Goal: Information Seeking & Learning: Check status

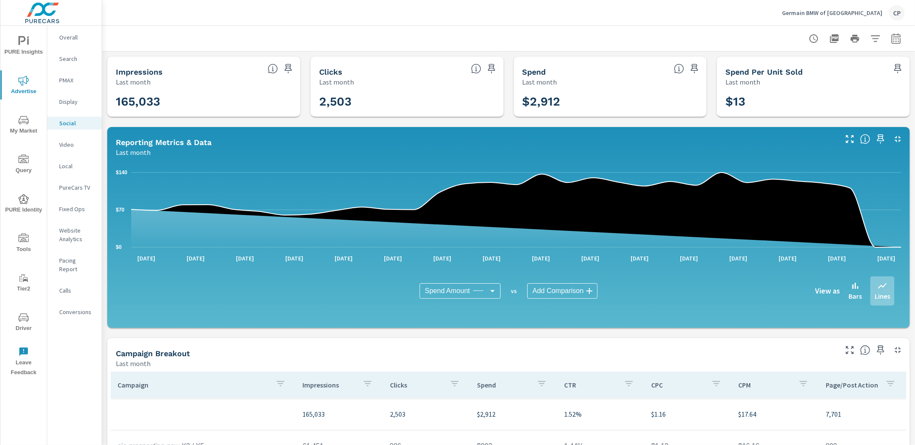
scroll to position [169, 0]
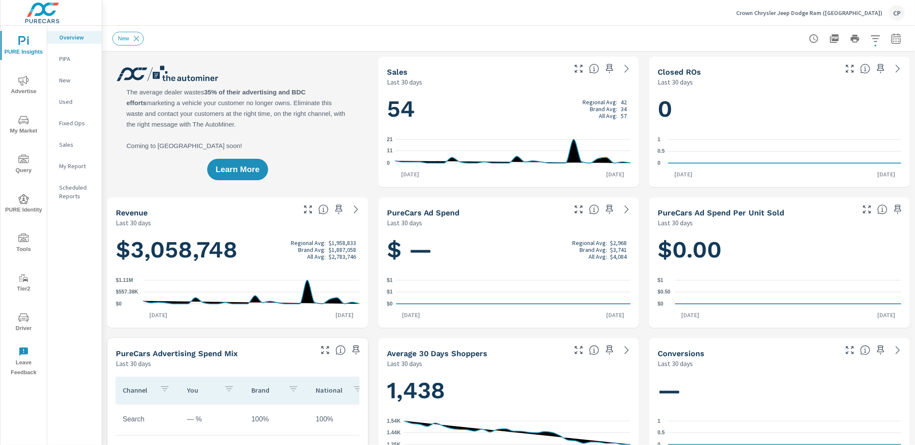
scroll to position [0, 0]
click at [18, 85] on icon "nav menu" at bounding box center [23, 81] width 10 height 10
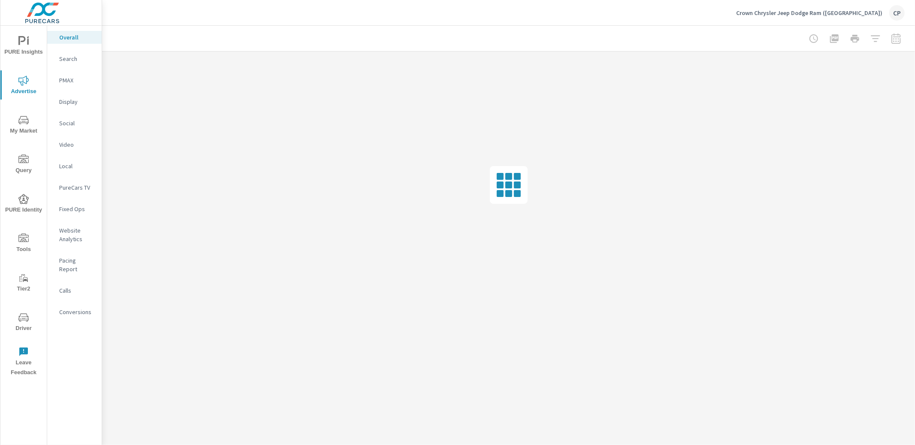
click at [82, 60] on p "Search" at bounding box center [77, 58] width 36 height 9
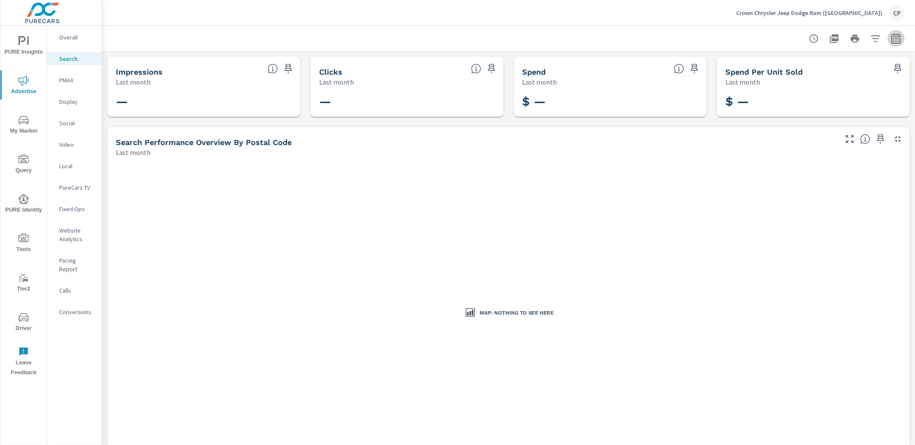
click at [904, 36] on button "button" at bounding box center [896, 38] width 17 height 17
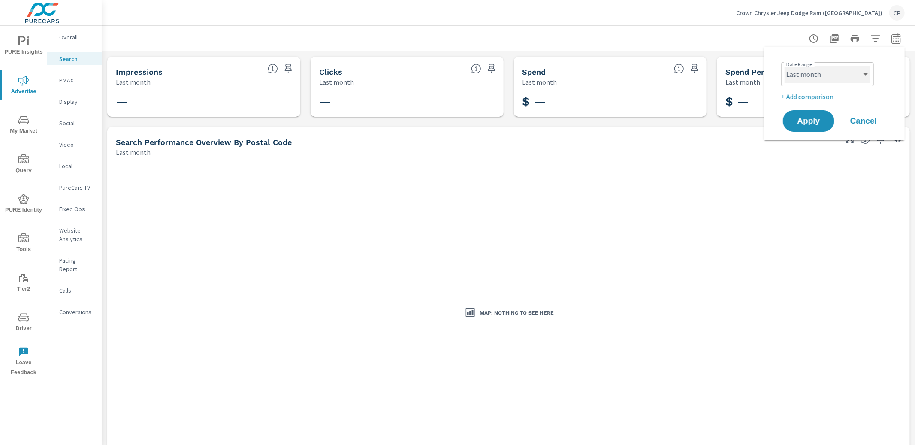
click at [855, 69] on select "Custom [DATE] Last week Last 7 days Last 14 days Last 30 days Last 45 days Last…" at bounding box center [828, 74] width 86 height 17
click at [785, 66] on select "Custom [DATE] Last week Last 7 days Last 14 days Last 30 days Last 45 days Last…" at bounding box center [828, 74] width 86 height 17
select select "Month to date"
click at [811, 123] on span "Apply" at bounding box center [808, 121] width 35 height 8
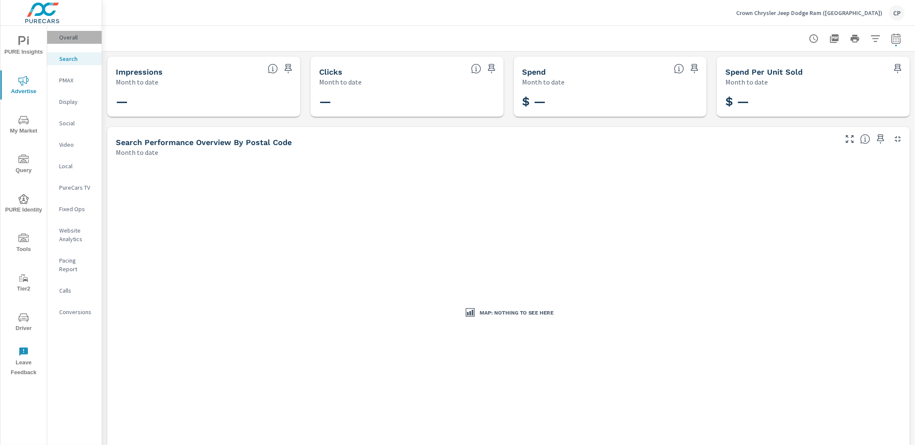
click at [86, 41] on p "Overall" at bounding box center [77, 37] width 36 height 9
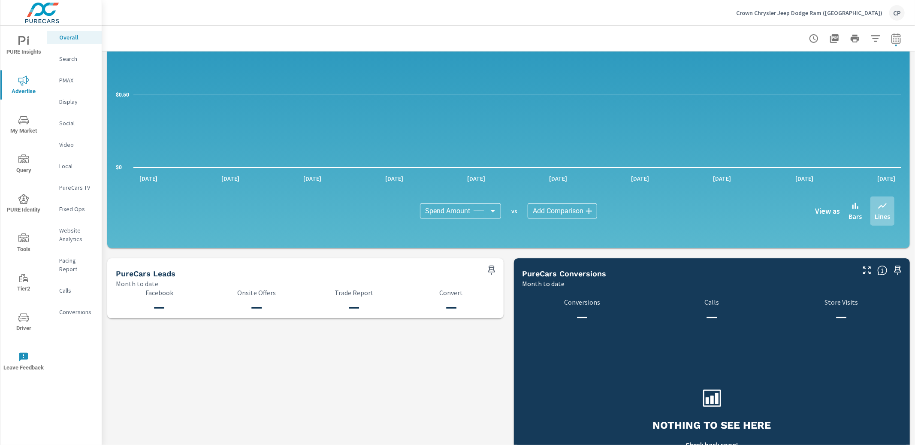
scroll to position [802, 0]
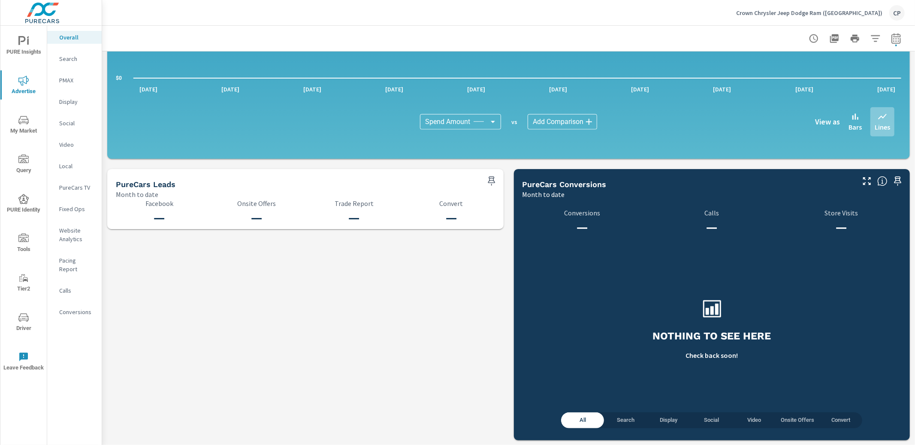
click at [23, 38] on icon "nav menu" at bounding box center [23, 41] width 10 height 10
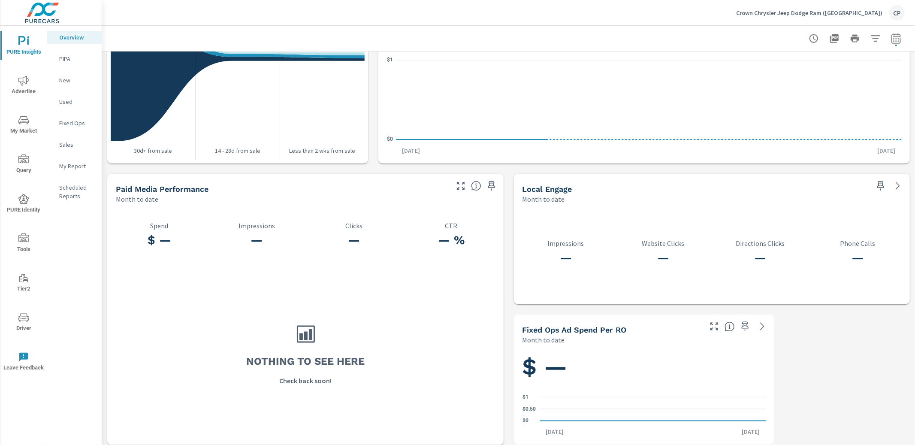
scroll to position [1013, 0]
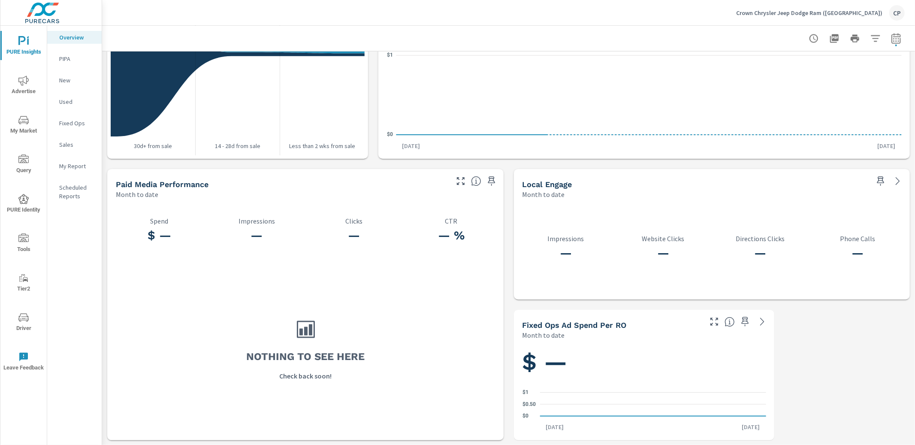
click at [21, 69] on div "PURE Insights Advertise My Market Query PURE Identity Tools Tier2 Driver Leave …" at bounding box center [23, 203] width 46 height 355
click at [21, 77] on icon "nav menu" at bounding box center [23, 81] width 10 height 10
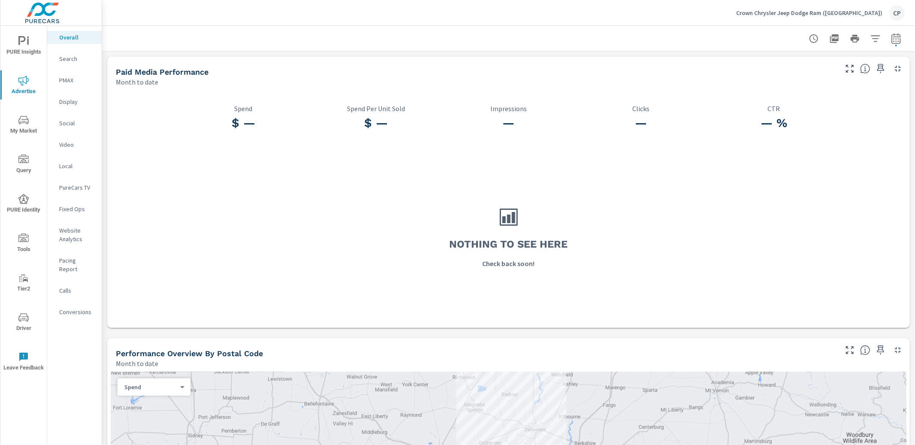
click at [70, 182] on div "PureCars TV" at bounding box center [74, 187] width 54 height 13
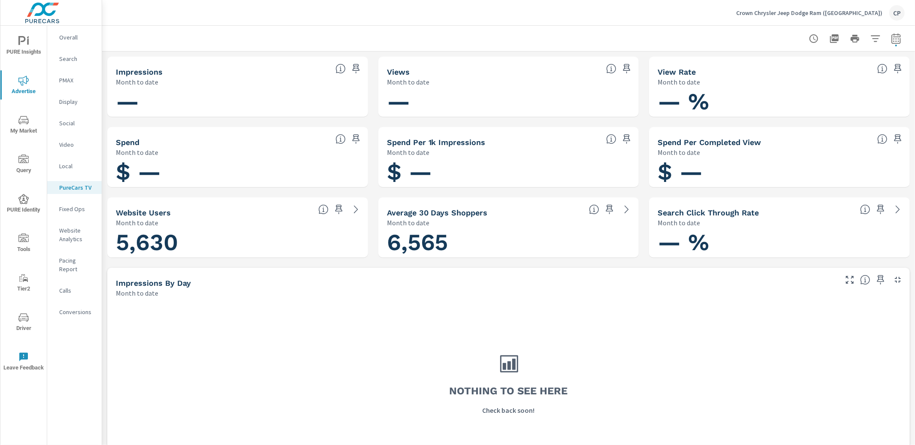
click at [893, 36] on icon "button" at bounding box center [896, 38] width 10 height 10
select select "Month to date"
click at [201, 34] on div at bounding box center [508, 38] width 792 height 25
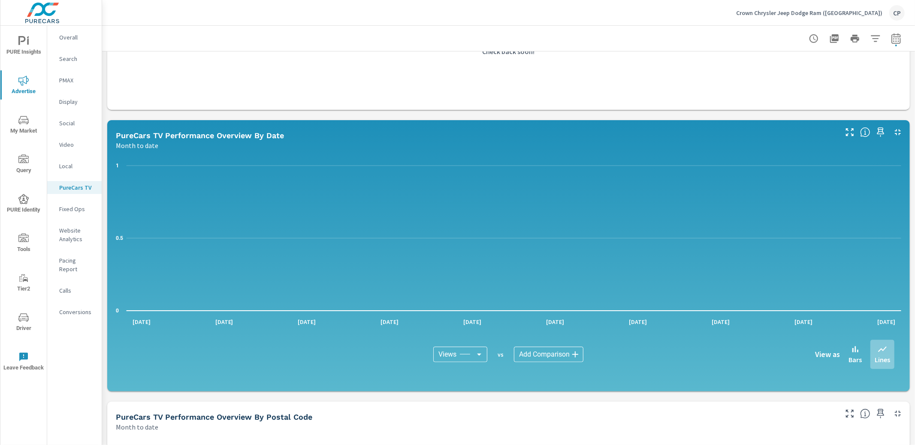
scroll to position [359, 0]
